Goal: Task Accomplishment & Management: Manage account settings

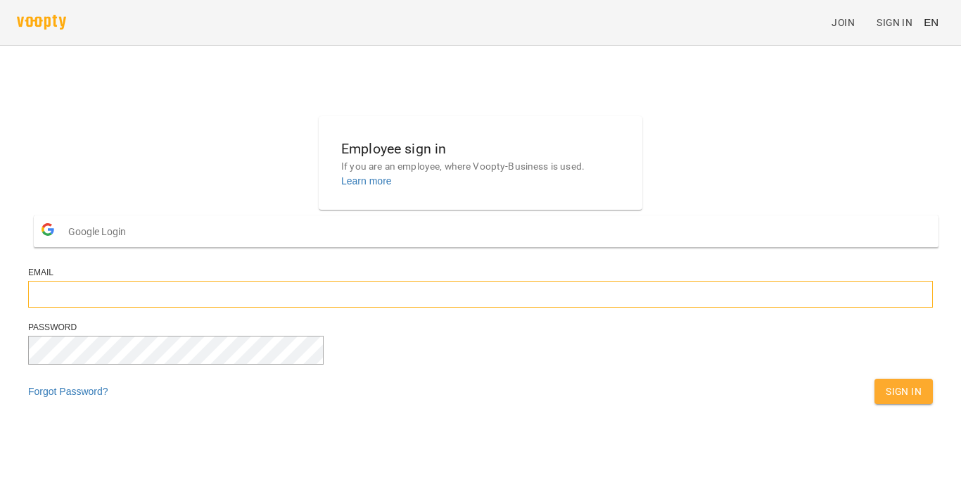
click at [357, 307] on input "email" at bounding box center [480, 294] width 905 height 27
type input "**********"
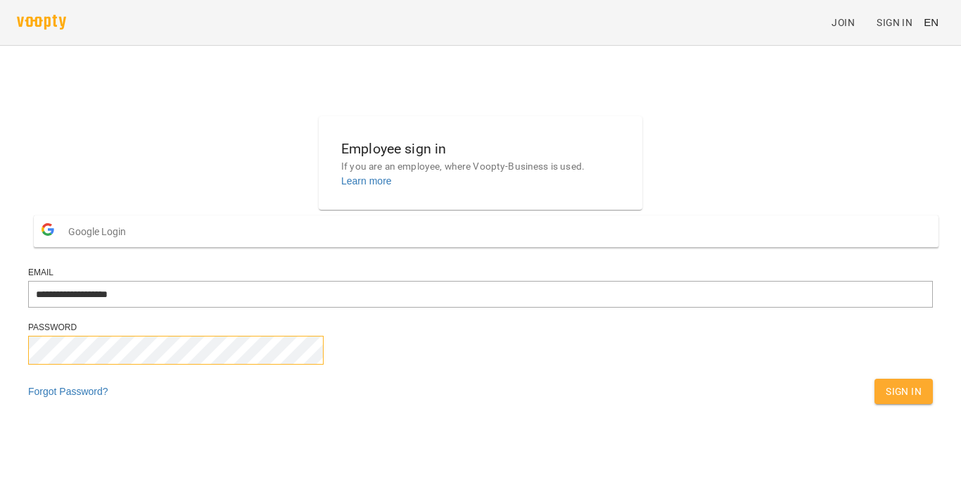
click at [874, 378] on button "Sign In" at bounding box center [903, 390] width 58 height 25
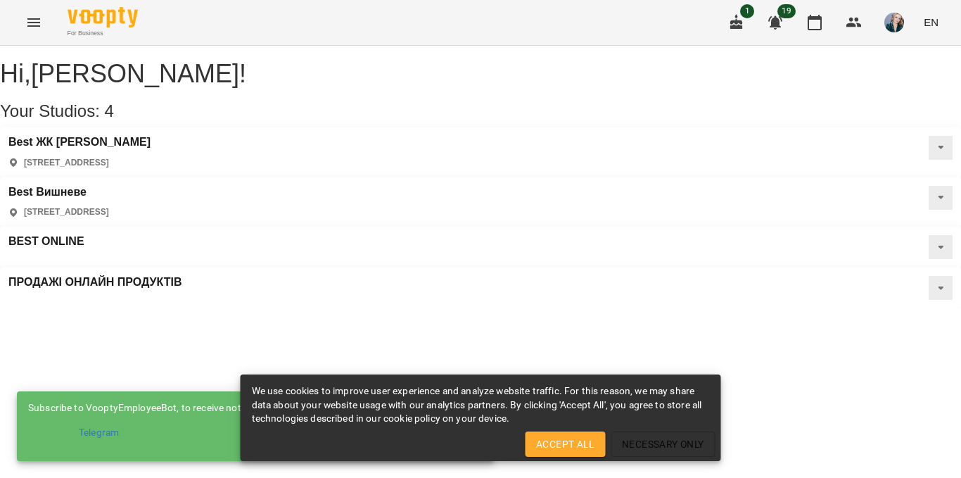
click at [37, 19] on icon "Menu" at bounding box center [33, 22] width 13 height 8
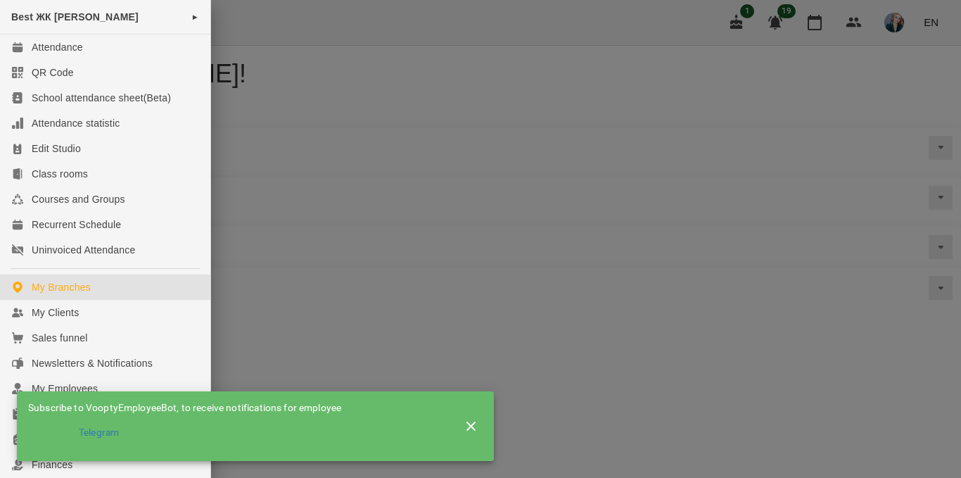
click at [347, 20] on div at bounding box center [480, 239] width 961 height 478
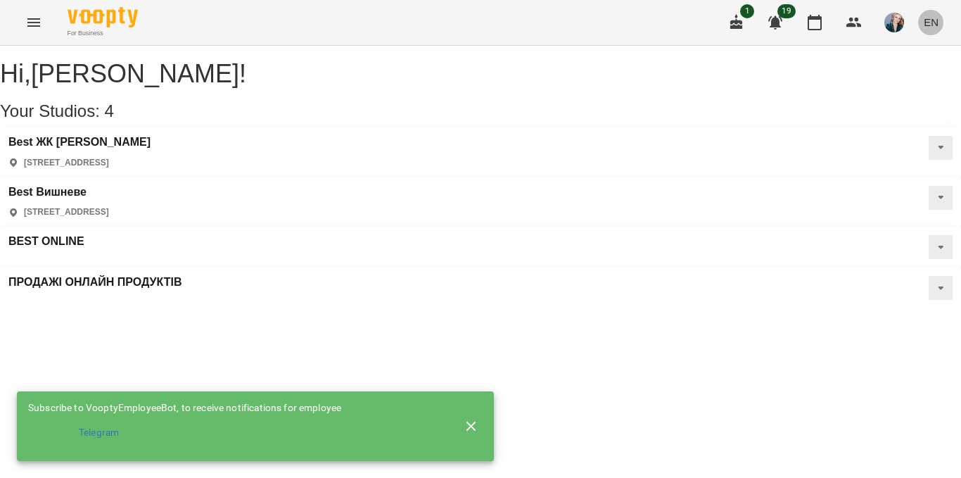
click at [933, 20] on span "EN" at bounding box center [931, 22] width 15 height 15
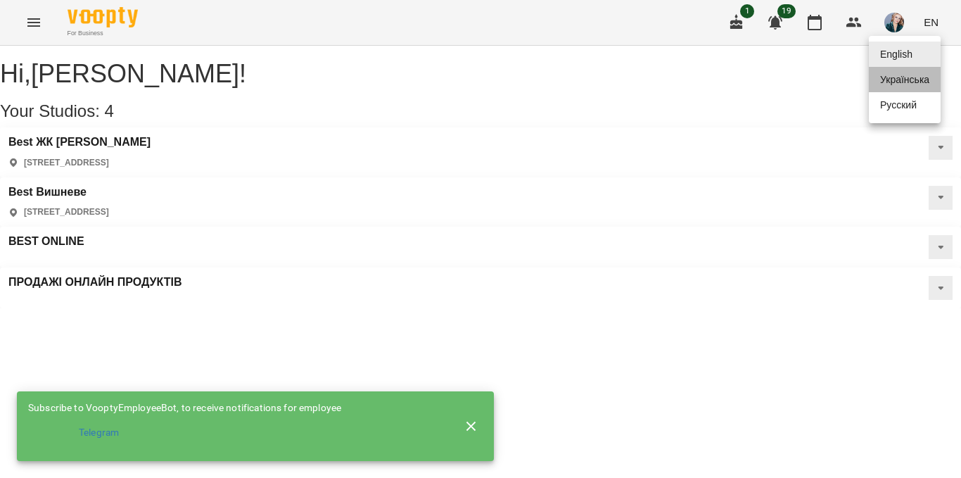
click at [914, 83] on div "Українська" at bounding box center [905, 79] width 72 height 25
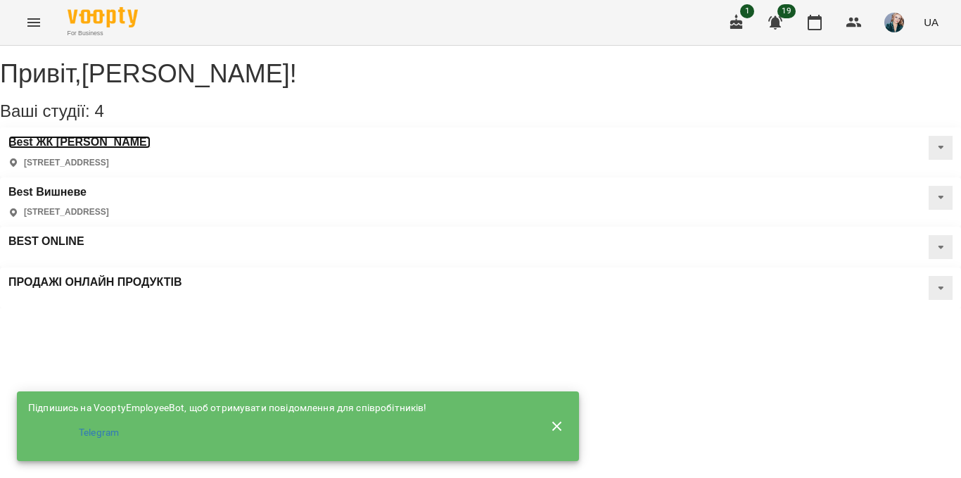
click at [79, 148] on h3 "Best ЖК Софія" at bounding box center [79, 142] width 142 height 13
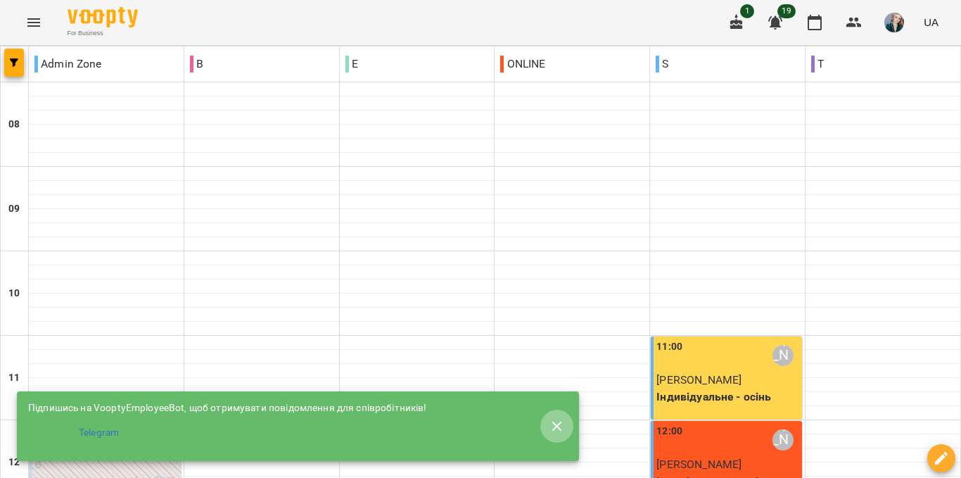
click at [558, 422] on icon "button" at bounding box center [557, 426] width 17 height 17
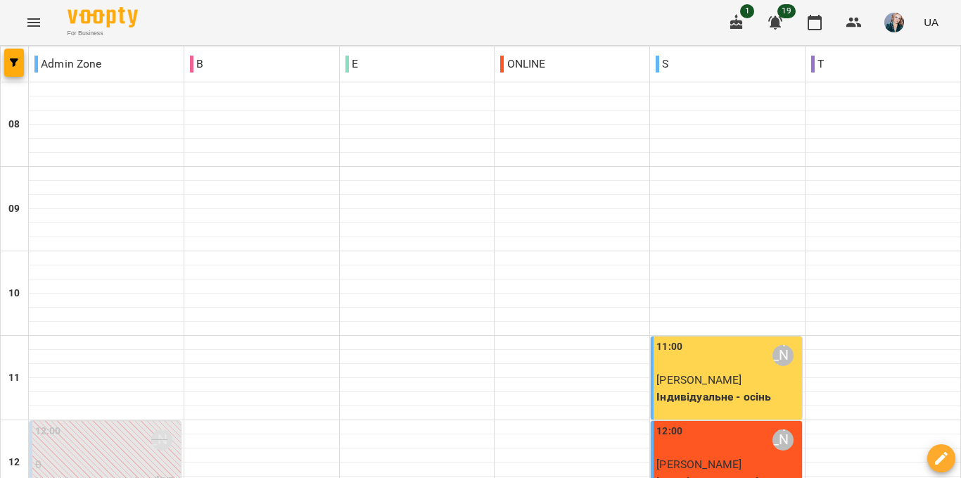
click at [26, 19] on icon "Menu" at bounding box center [33, 22] width 17 height 17
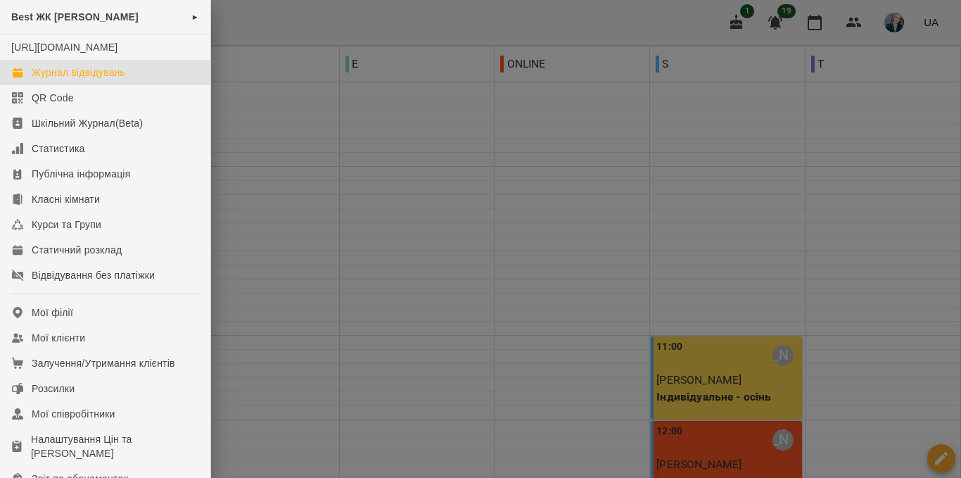
click at [958, 84] on div at bounding box center [480, 239] width 961 height 478
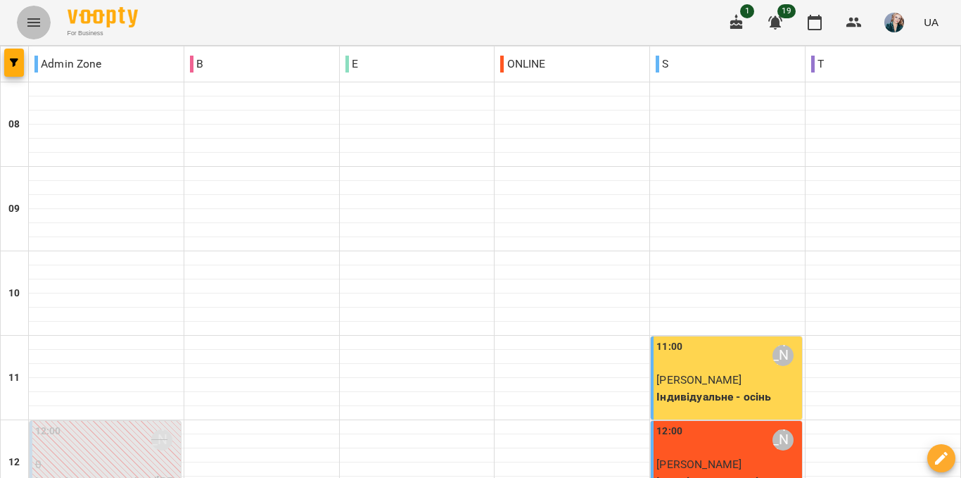
click at [34, 21] on icon "Menu" at bounding box center [33, 22] width 17 height 17
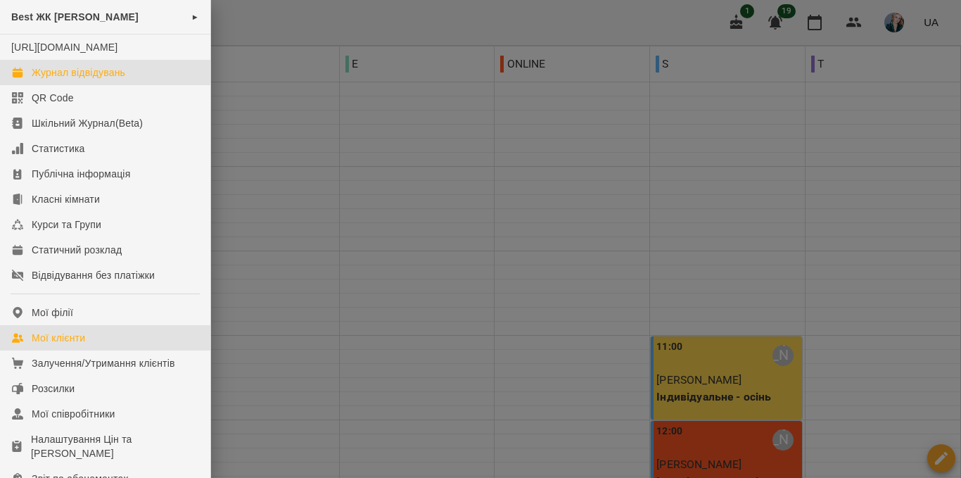
drag, startPoint x: 56, startPoint y: 324, endPoint x: 56, endPoint y: 352, distance: 28.8
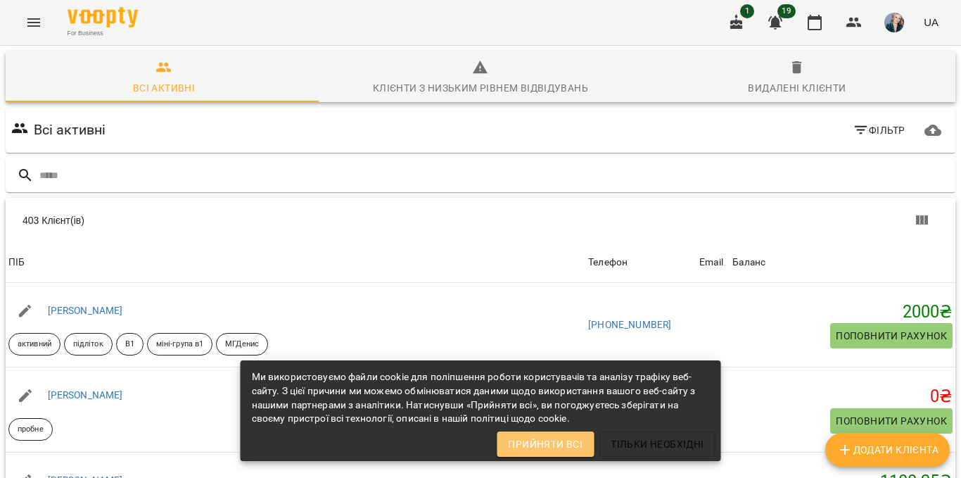
click at [542, 439] on span "Прийняти всі" at bounding box center [545, 443] width 75 height 17
